Goal: Task Accomplishment & Management: Manage account settings

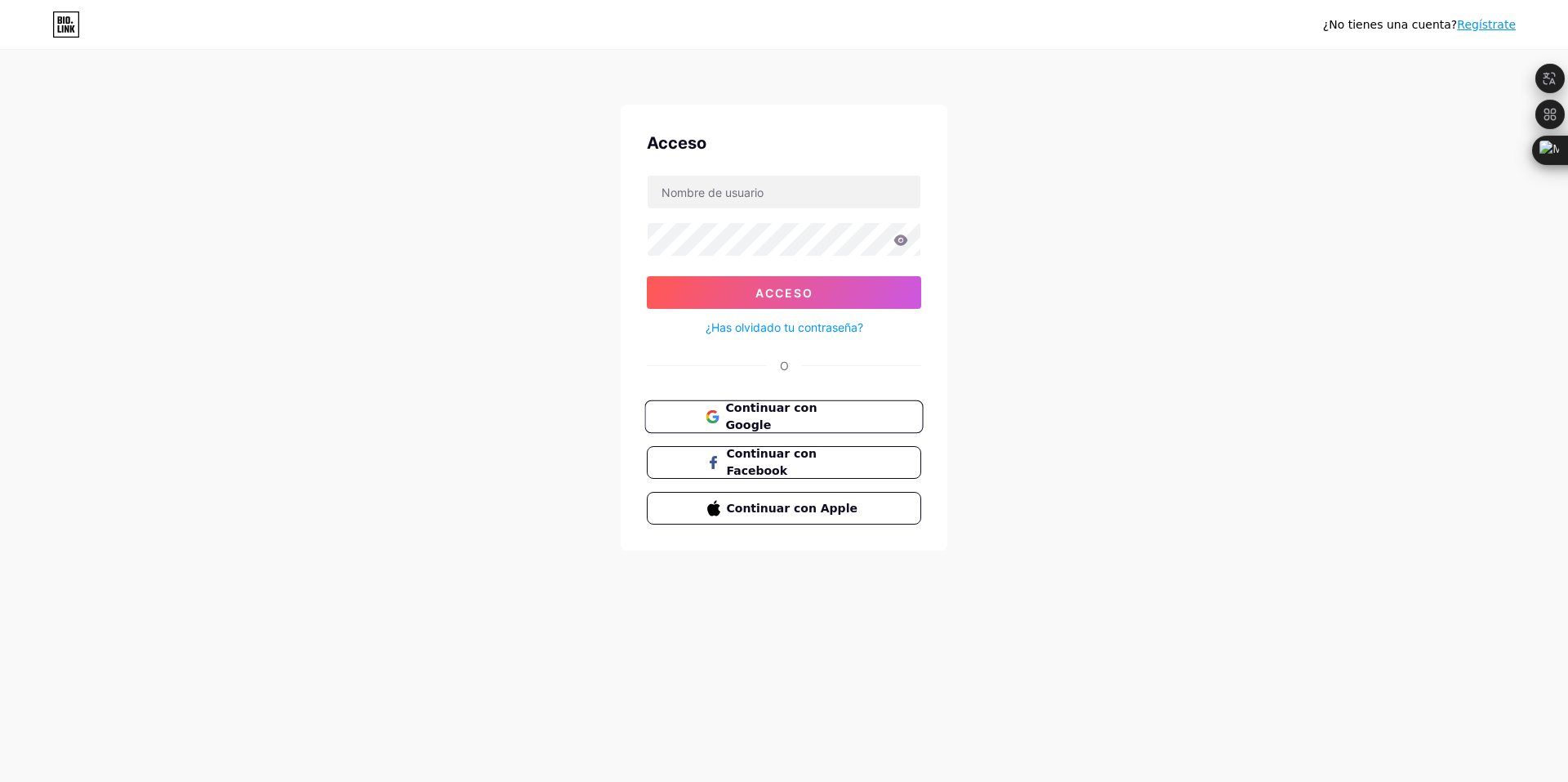
click at [856, 405] on button "Continuar con Google" at bounding box center [783, 417] width 278 height 33
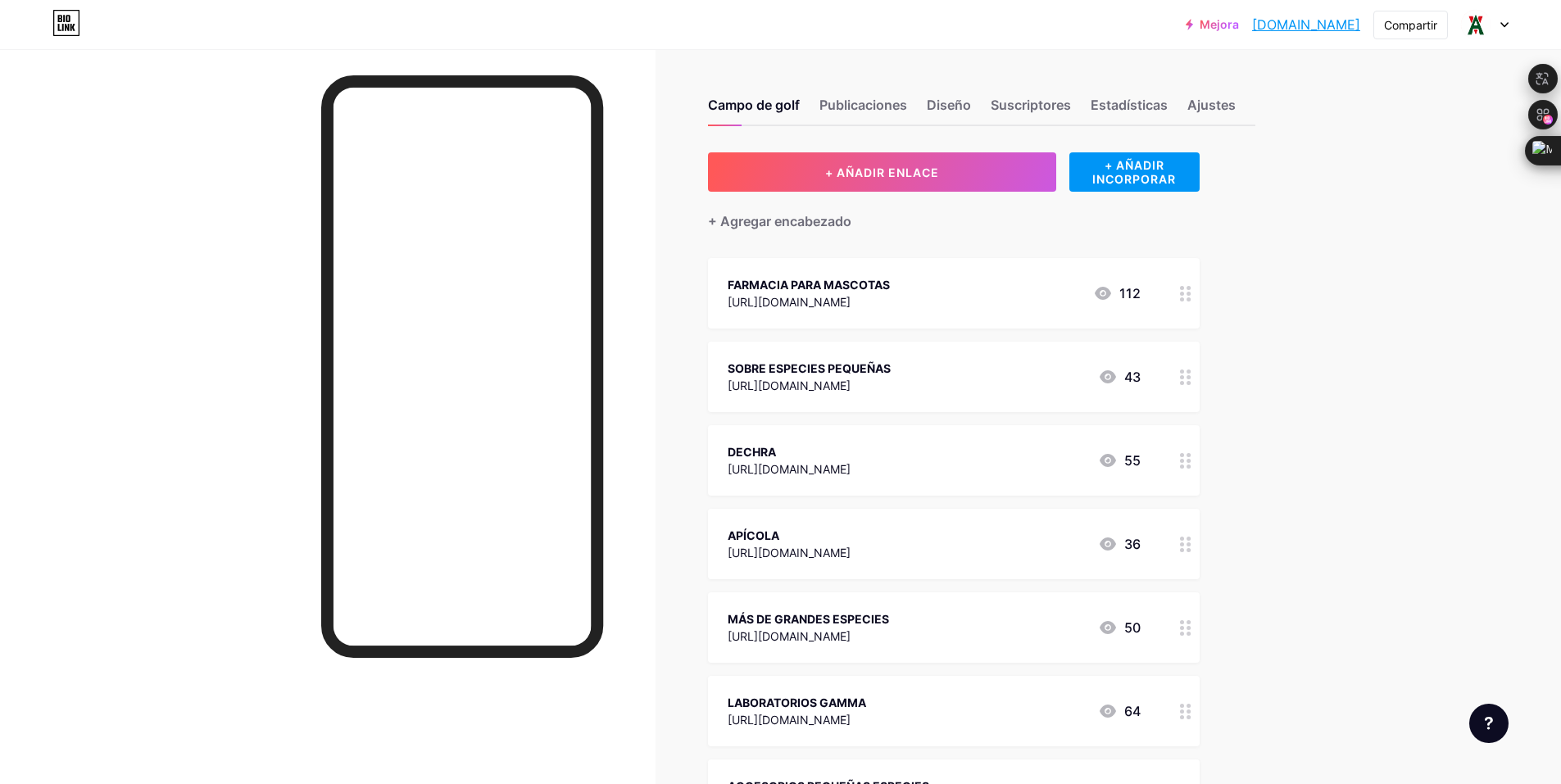
click at [1403, 107] on div "Mejora antaresnicaragu... [DOMAIN_NAME] Compartir Cambiar de cuenta ANTARES SA …" at bounding box center [780, 702] width 1561 height 1404
